Goal: Check status: Check status

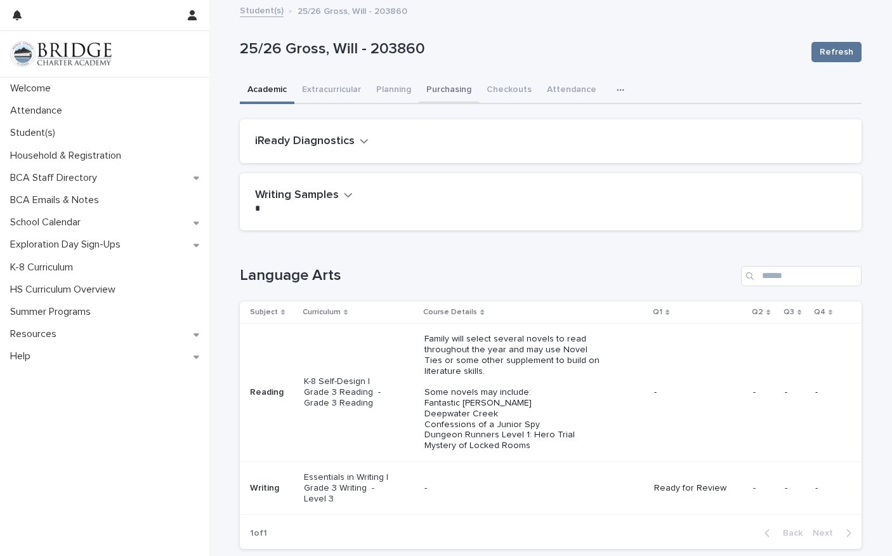
click at [466, 91] on button "Purchasing" at bounding box center [449, 90] width 60 height 27
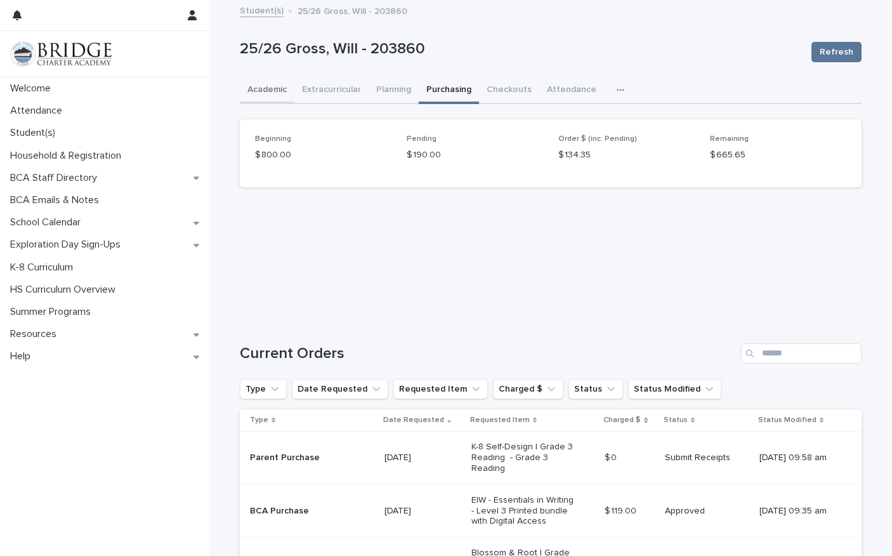
click at [278, 89] on button "Academic" at bounding box center [267, 90] width 55 height 27
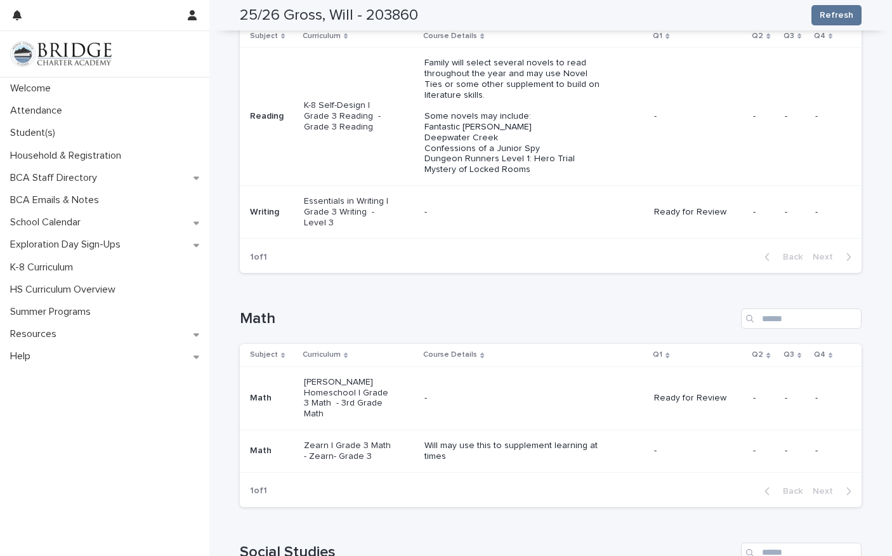
scroll to position [254, 0]
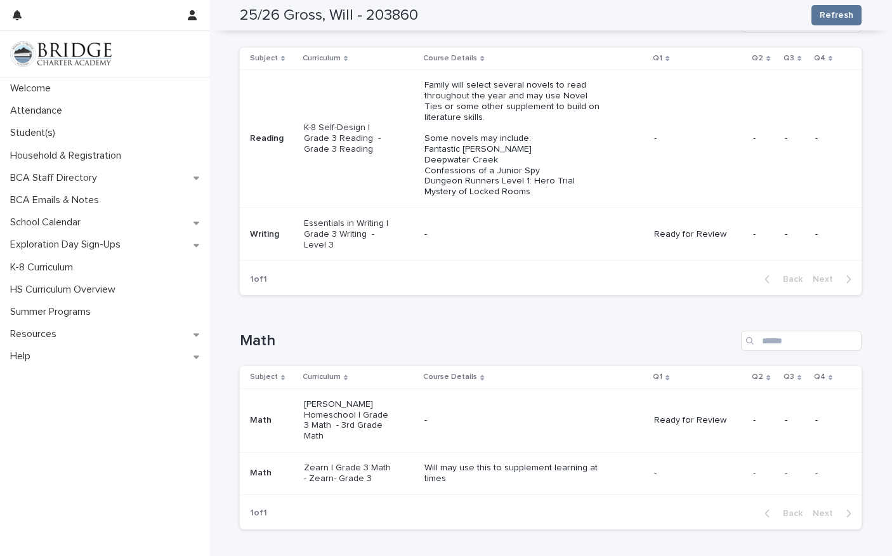
click at [622, 418] on div "-" at bounding box center [535, 420] width 220 height 21
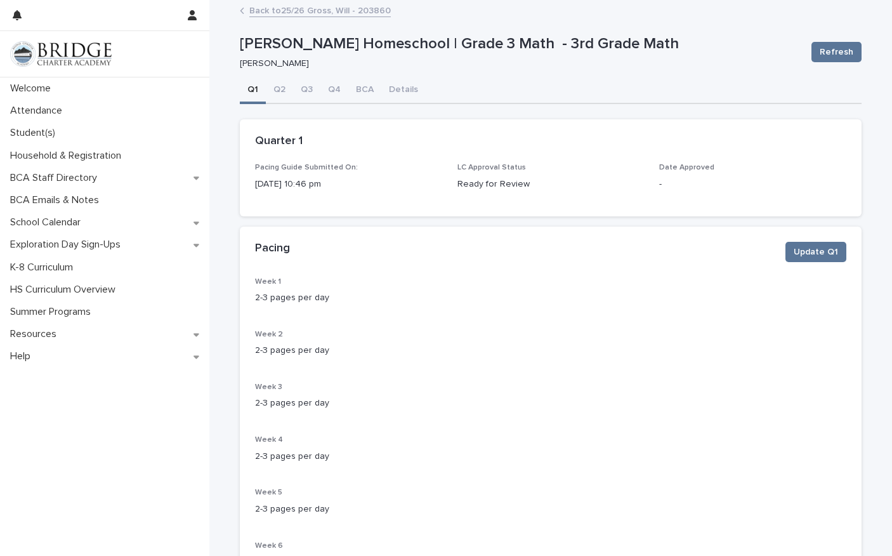
click at [326, 11] on link "Back to 25/26 Gross, Will - 203860" at bounding box center [320, 10] width 142 height 15
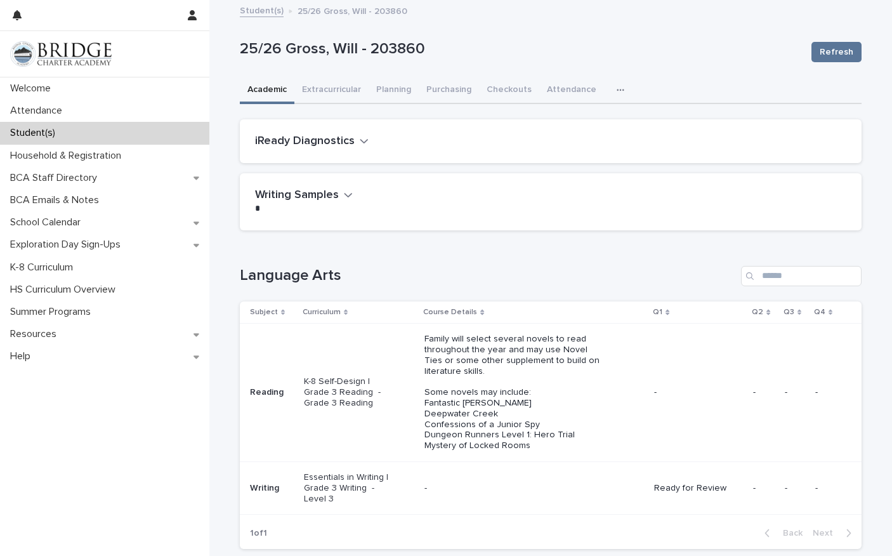
click at [674, 381] on td "-" at bounding box center [698, 393] width 99 height 138
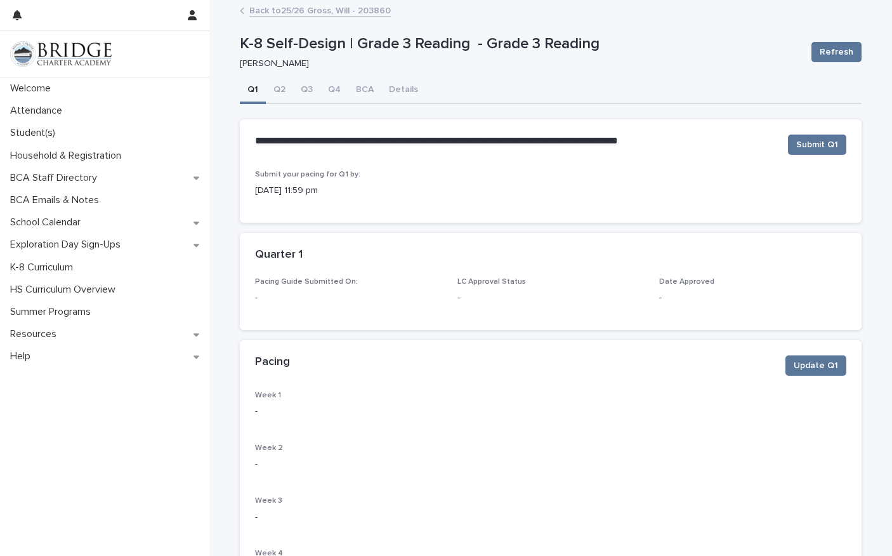
click at [324, 15] on link "Back to 25/26 Gross, Will - 203860" at bounding box center [320, 10] width 142 height 15
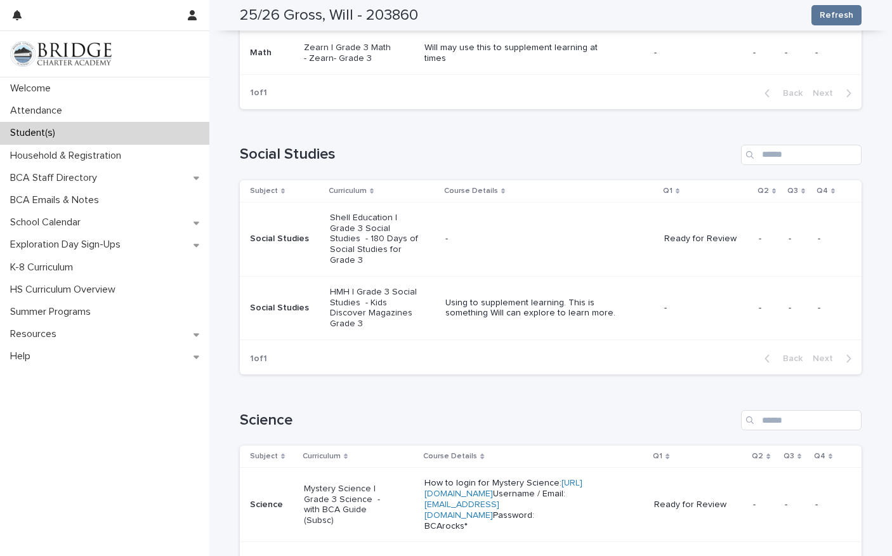
scroll to position [568, 0]
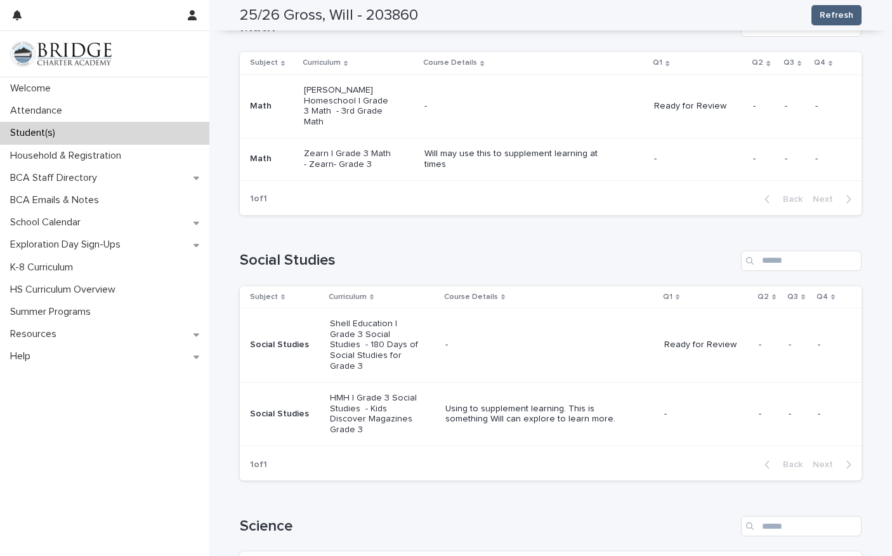
click at [832, 11] on span "Refresh" at bounding box center [837, 15] width 34 height 13
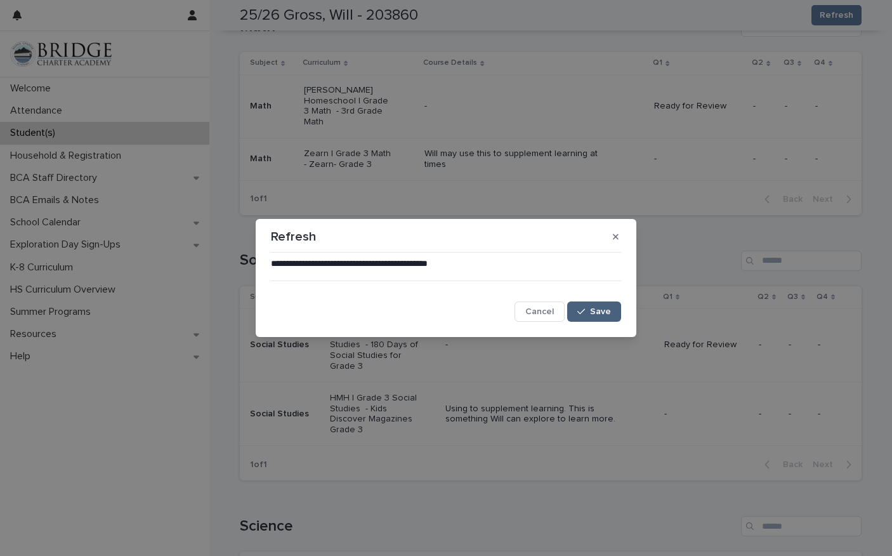
click at [588, 312] on div "button" at bounding box center [584, 311] width 13 height 9
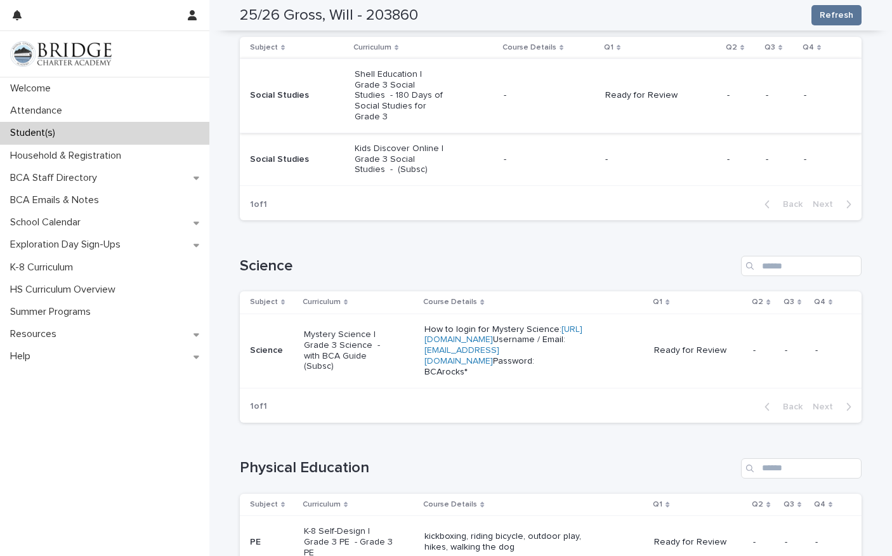
scroll to position [944, 0]
